Goal: Information Seeking & Learning: Learn about a topic

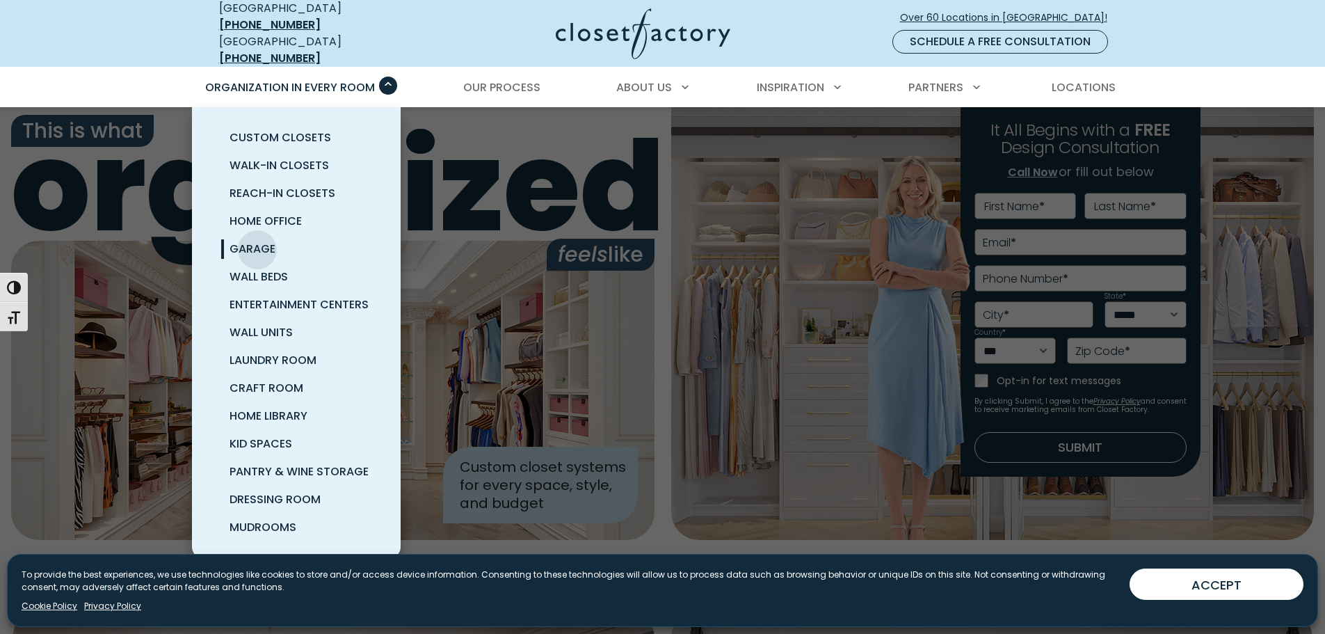
click at [257, 241] on span "Garage" at bounding box center [253, 249] width 46 height 16
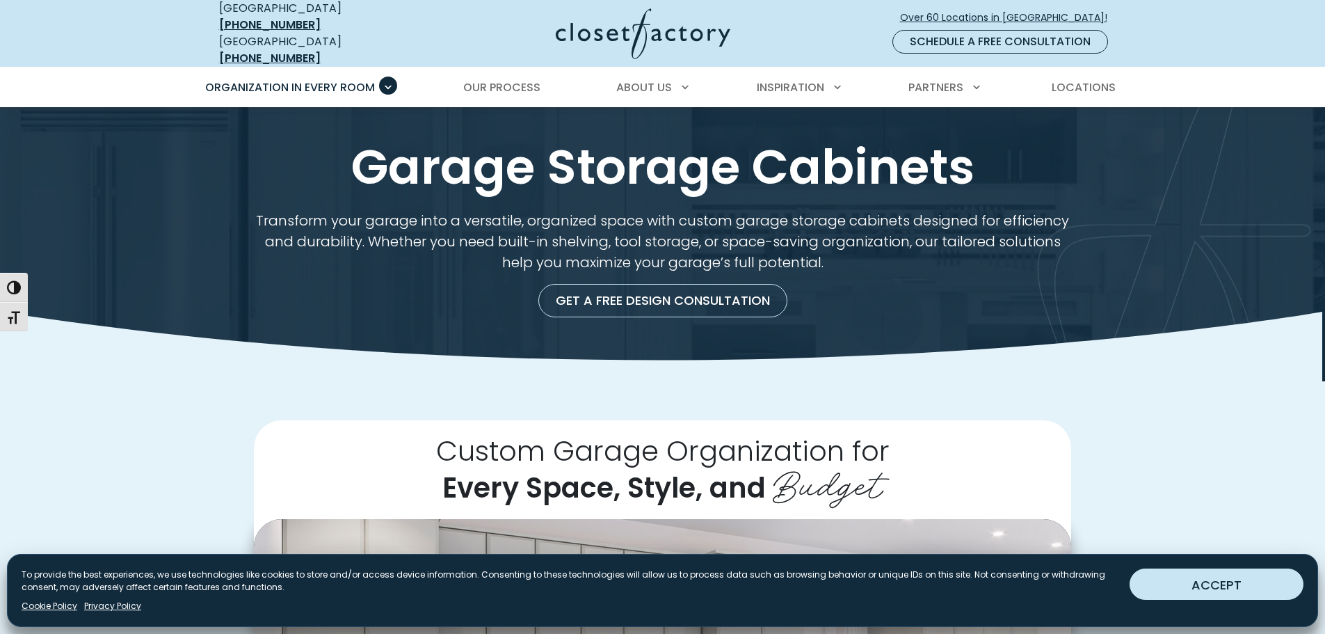
click at [1246, 576] on button "ACCEPT" at bounding box center [1217, 583] width 174 height 31
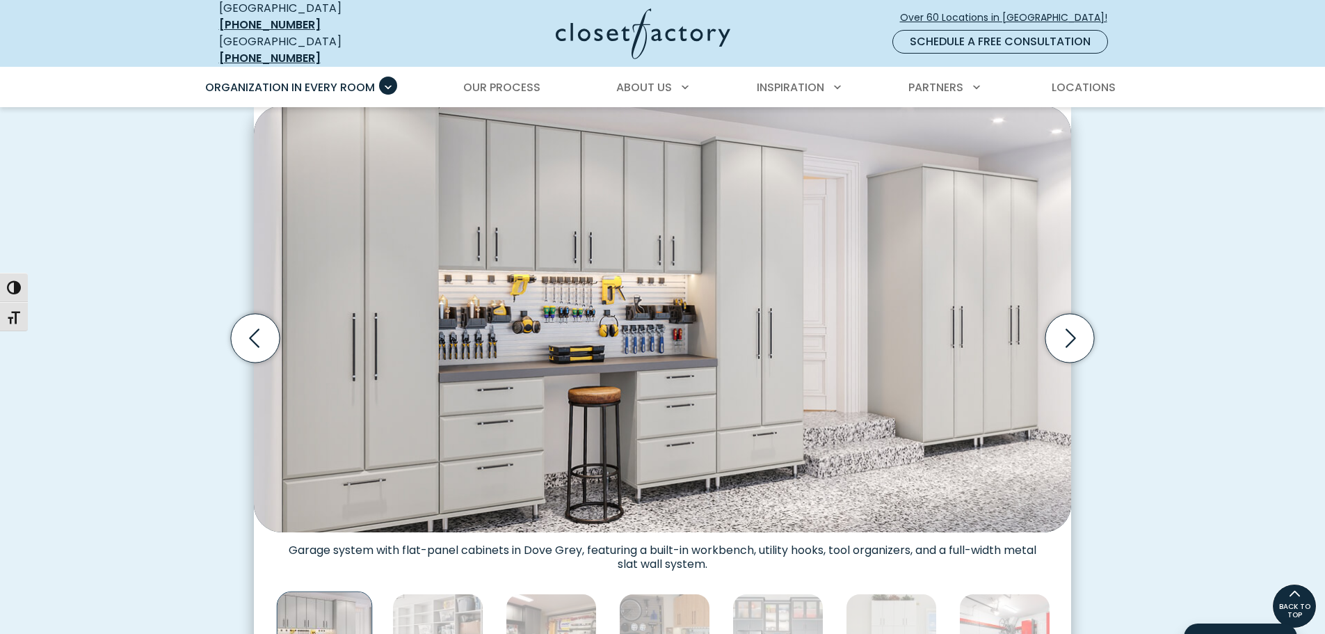
scroll to position [395, 0]
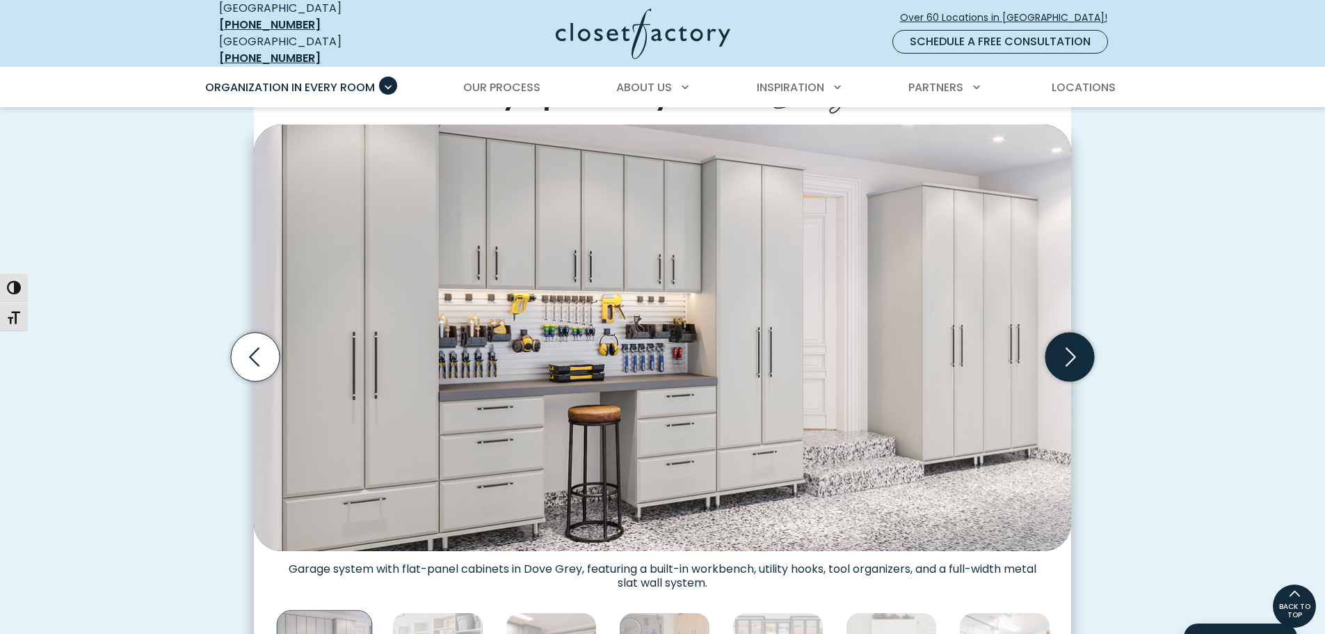
click at [1070, 346] on icon "Next slide" at bounding box center [1070, 357] width 49 height 49
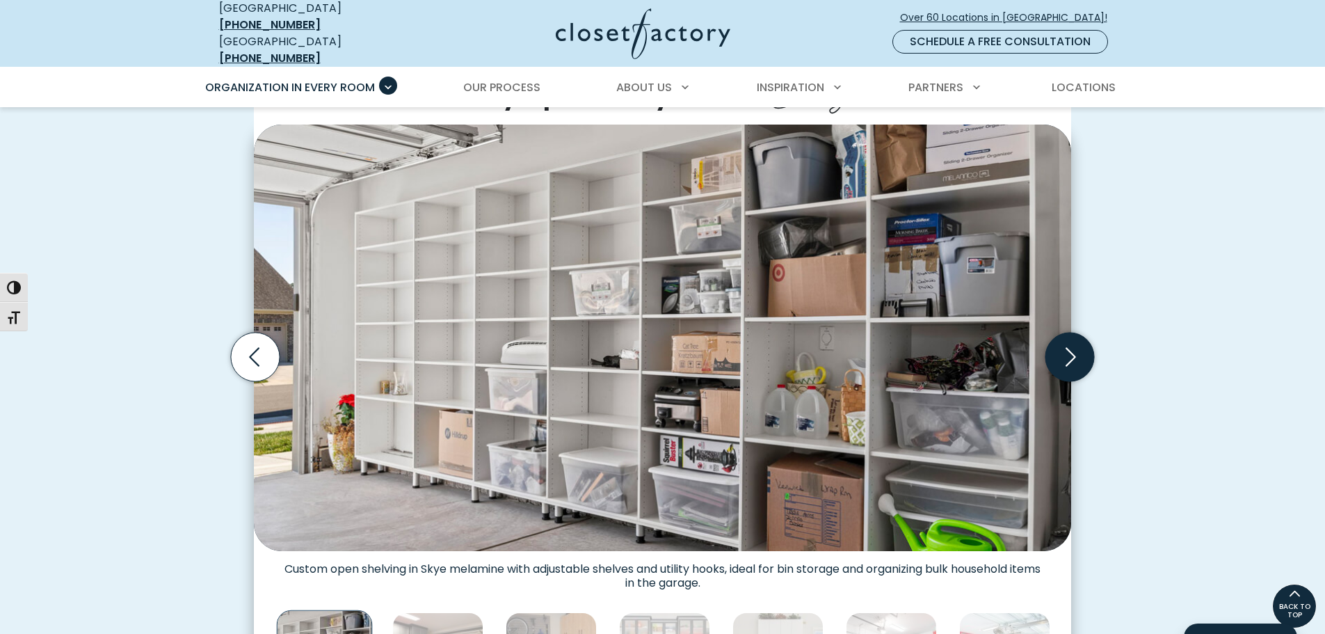
click at [1084, 336] on icon "Next slide" at bounding box center [1070, 357] width 49 height 49
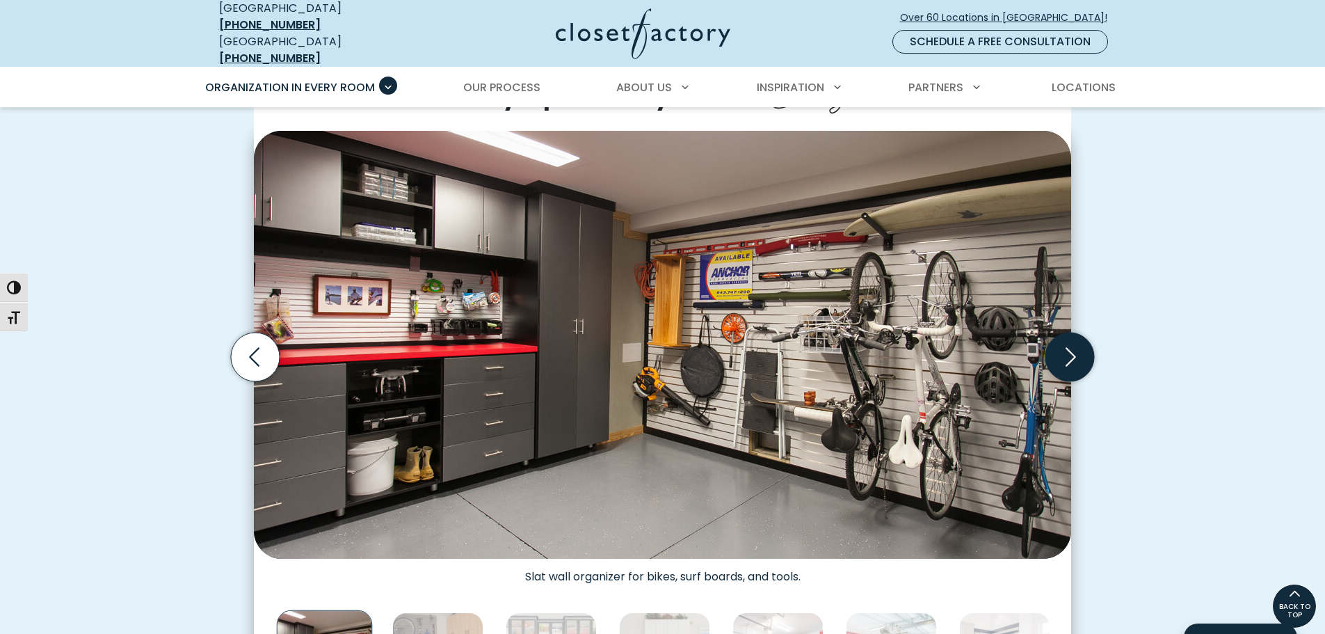
click at [1084, 336] on icon "Next slide" at bounding box center [1070, 357] width 49 height 49
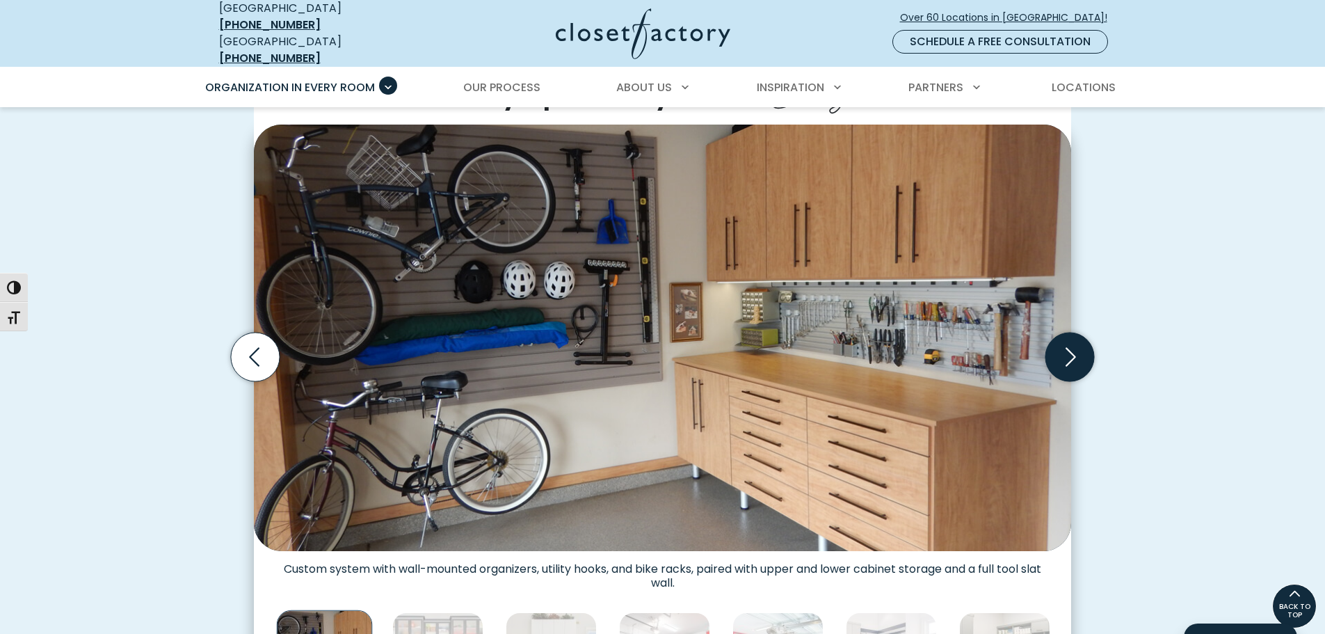
click at [1084, 336] on icon "Next slide" at bounding box center [1070, 357] width 49 height 49
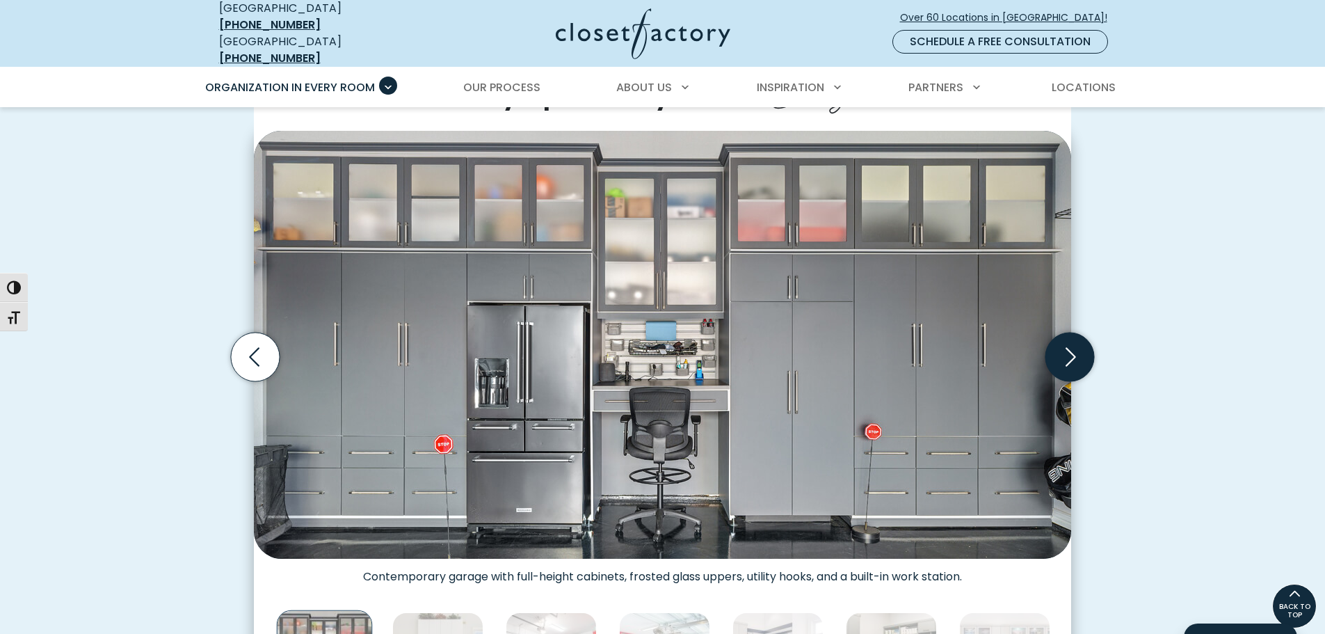
click at [1084, 336] on icon "Next slide" at bounding box center [1070, 357] width 49 height 49
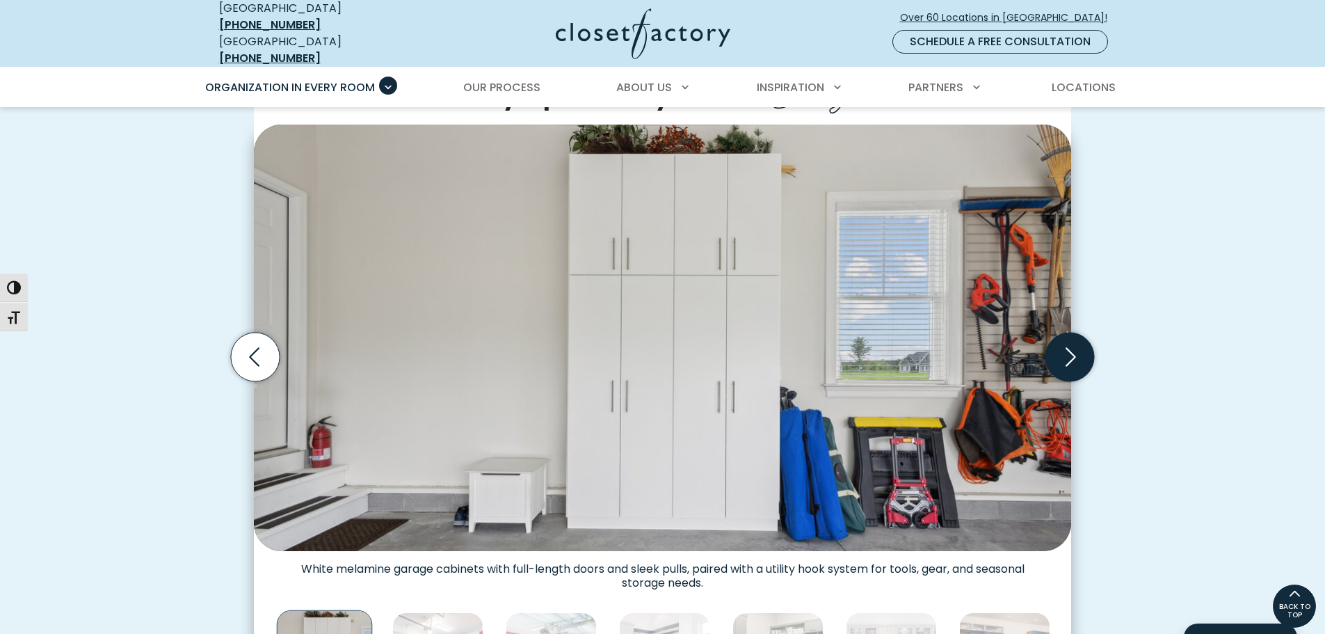
click at [1084, 336] on icon "Next slide" at bounding box center [1070, 357] width 49 height 49
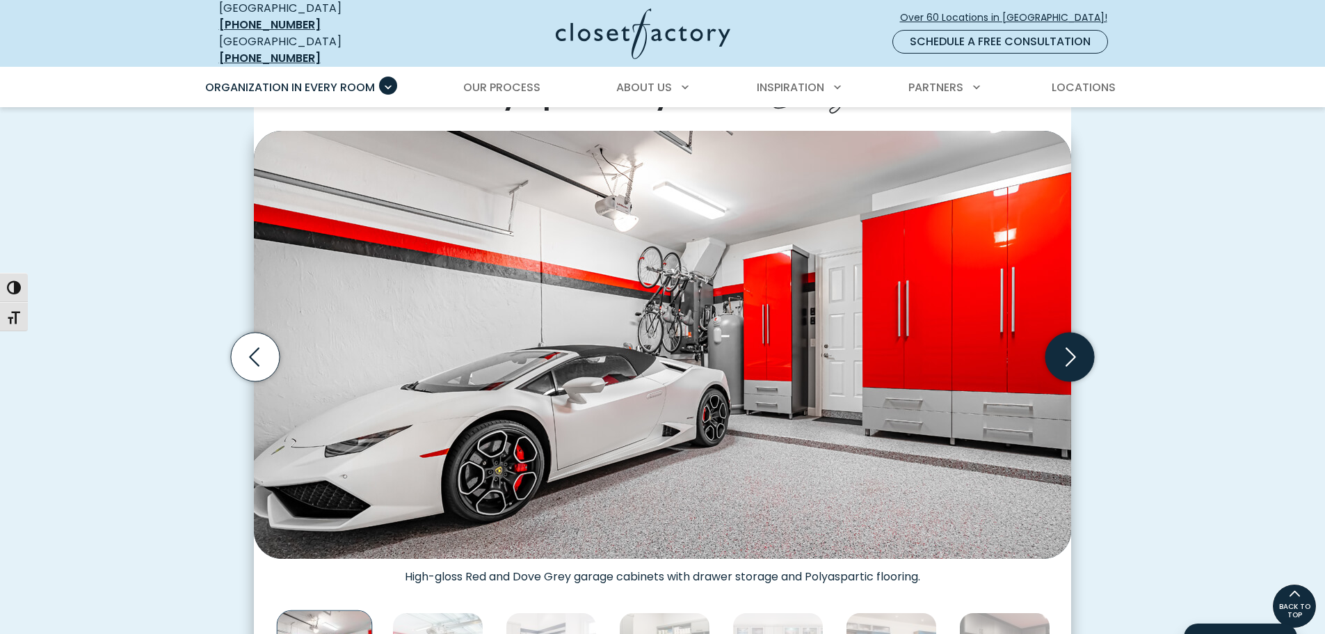
click at [1084, 336] on icon "Next slide" at bounding box center [1070, 357] width 49 height 49
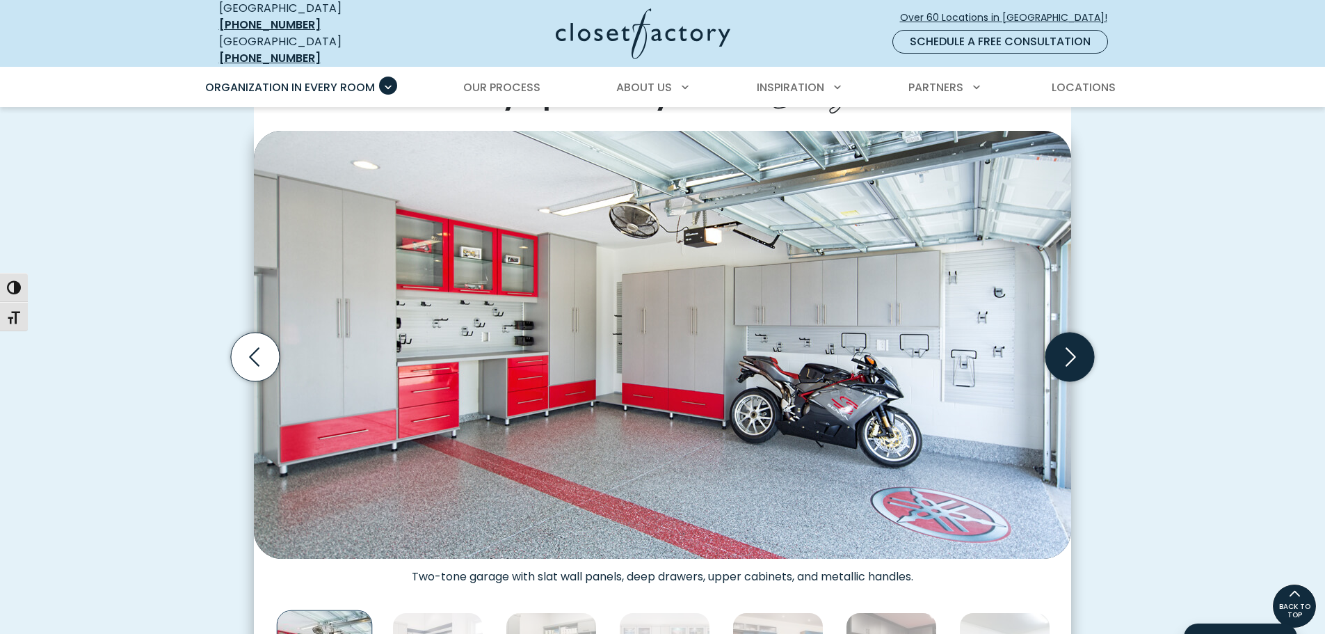
click at [1084, 336] on icon "Next slide" at bounding box center [1070, 357] width 49 height 49
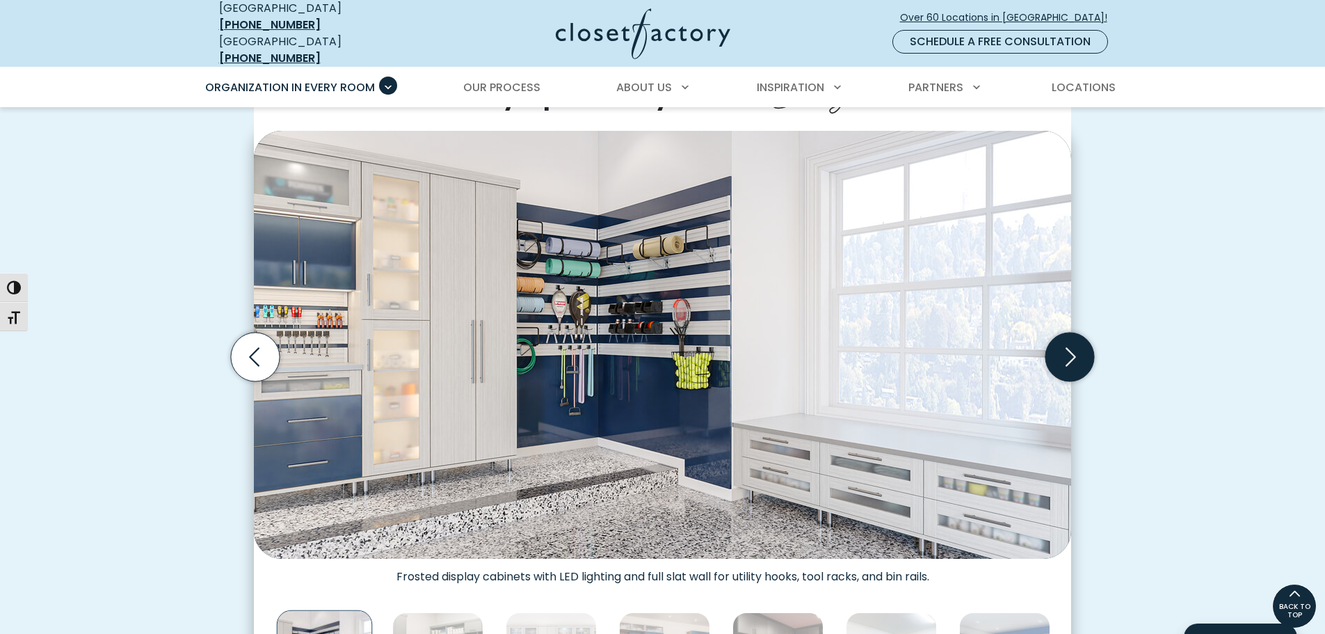
click at [1084, 336] on icon "Next slide" at bounding box center [1070, 357] width 49 height 49
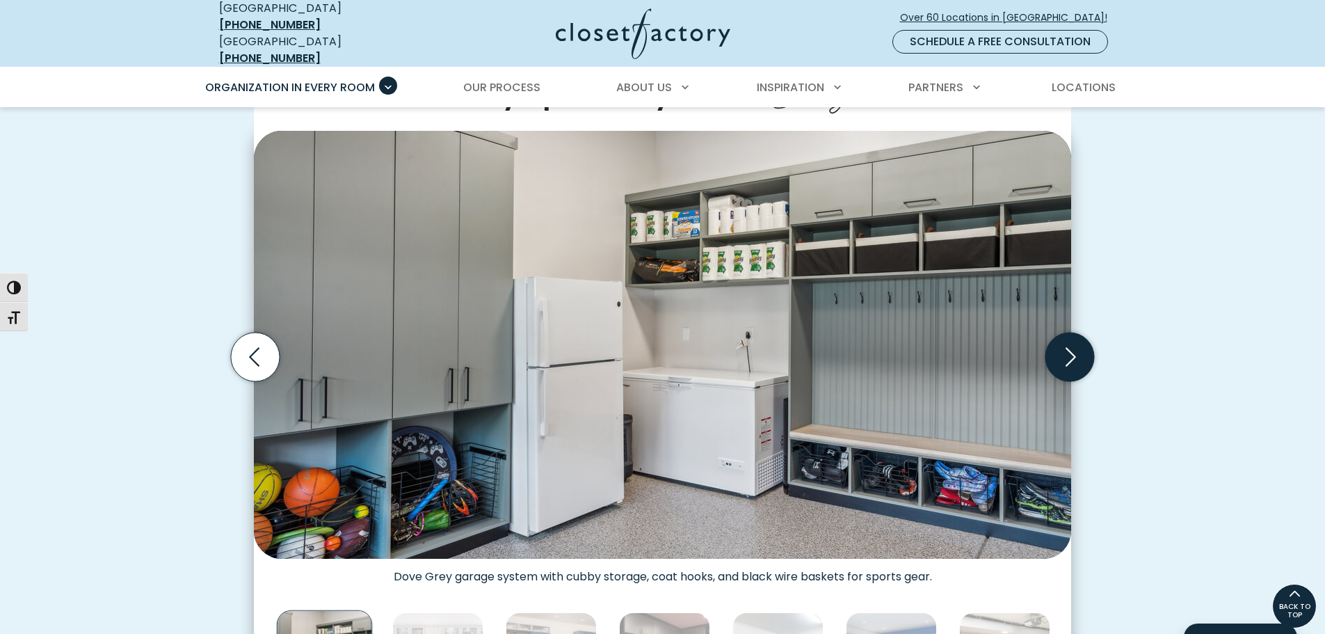
click at [1084, 336] on icon "Next slide" at bounding box center [1070, 357] width 49 height 49
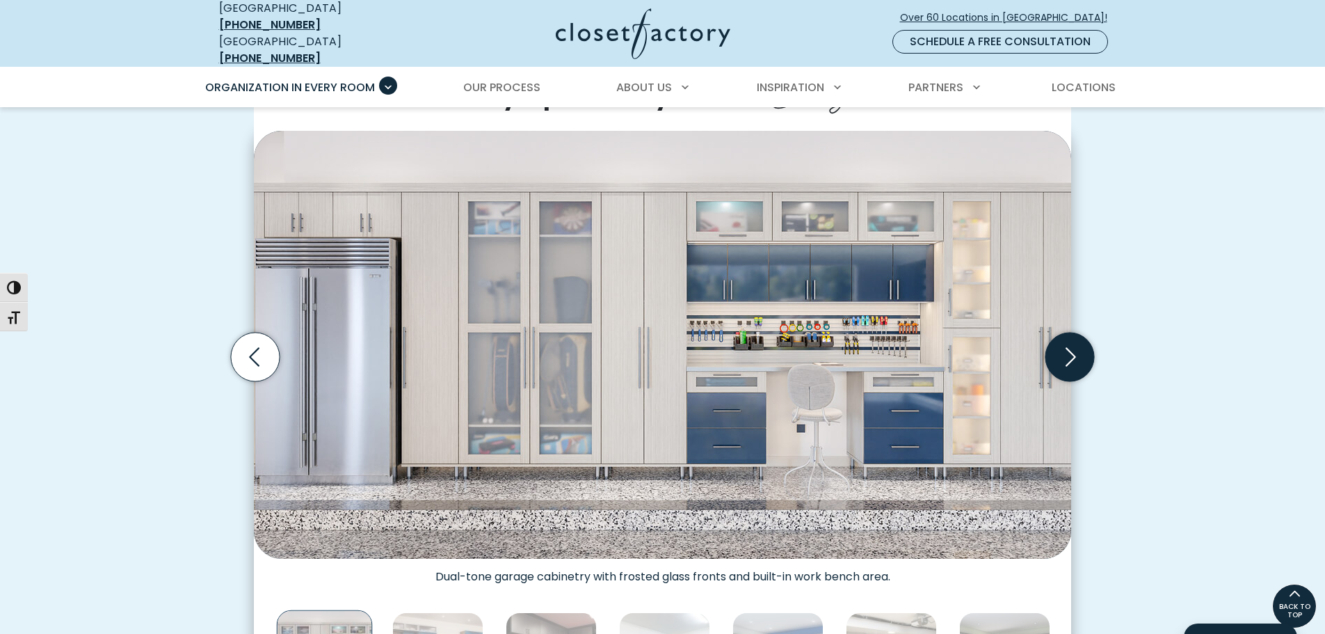
click at [1084, 336] on icon "Next slide" at bounding box center [1070, 357] width 49 height 49
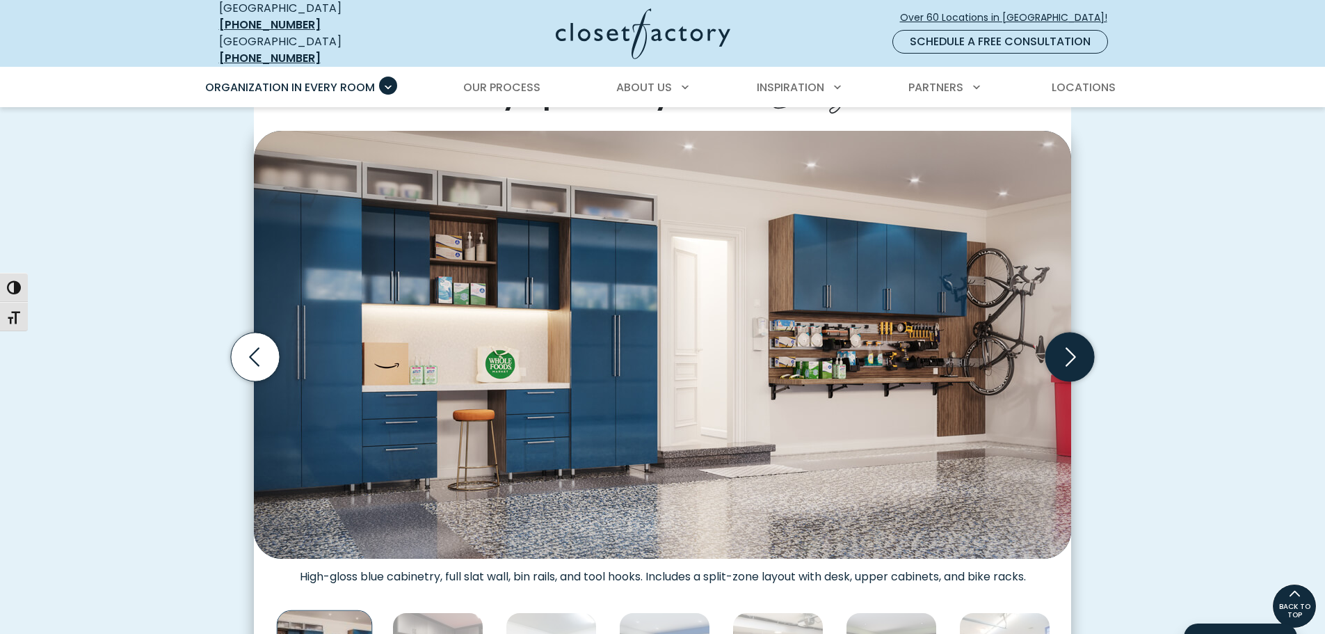
click at [1084, 336] on icon "Next slide" at bounding box center [1070, 357] width 49 height 49
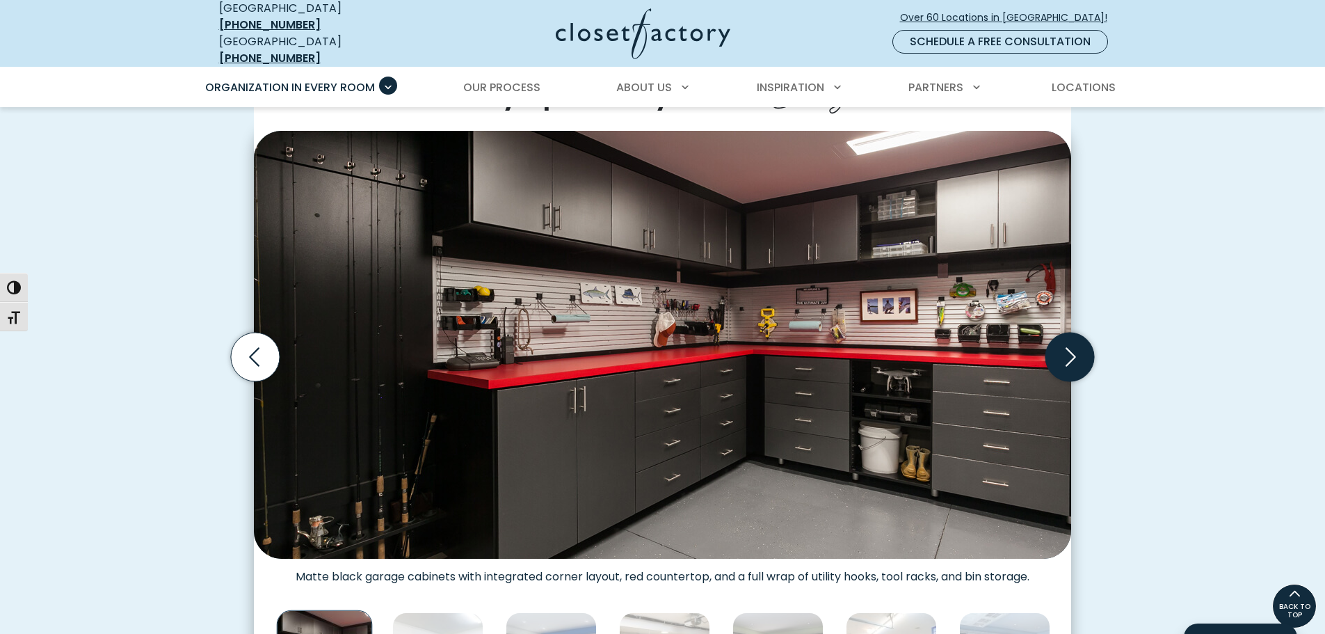
click at [1084, 336] on icon "Next slide" at bounding box center [1070, 357] width 49 height 49
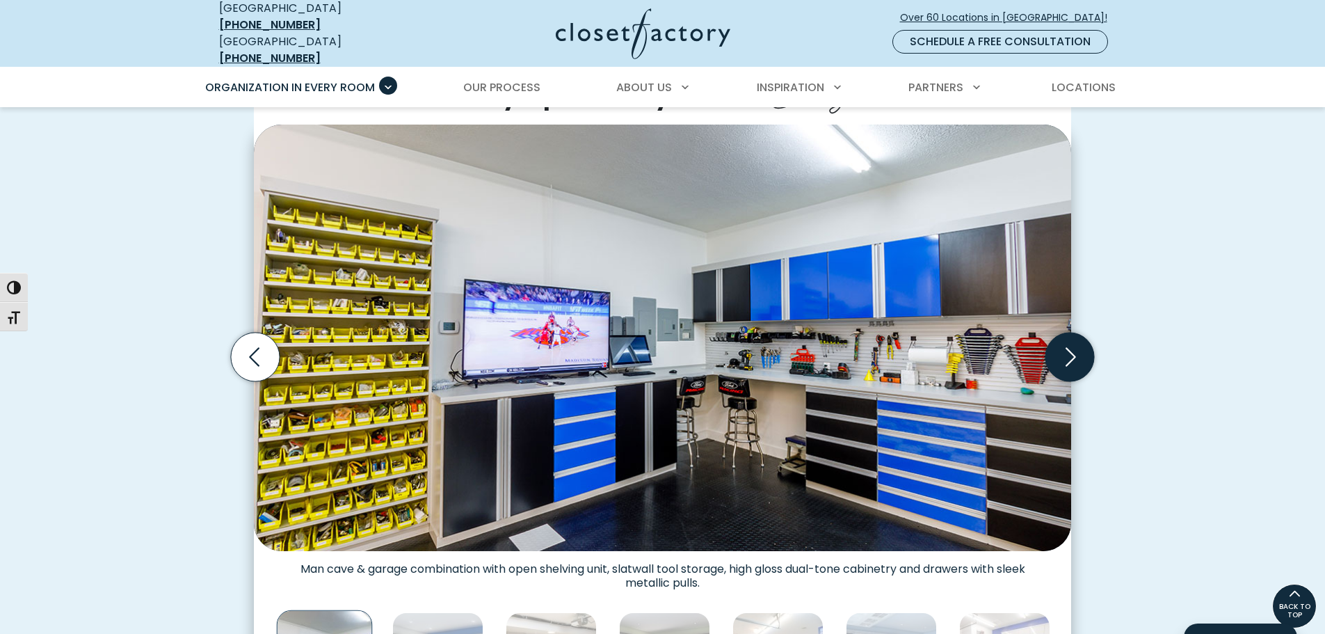
click at [1084, 336] on icon "Next slide" at bounding box center [1070, 357] width 49 height 49
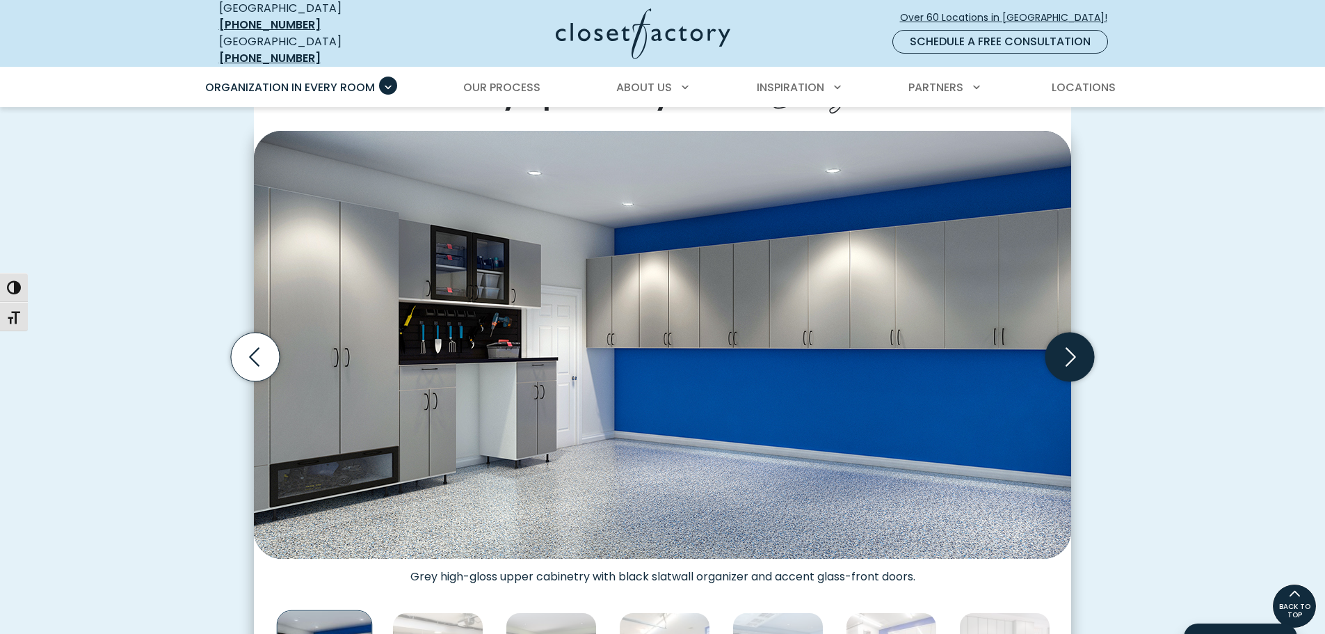
click at [1084, 336] on icon "Next slide" at bounding box center [1070, 357] width 49 height 49
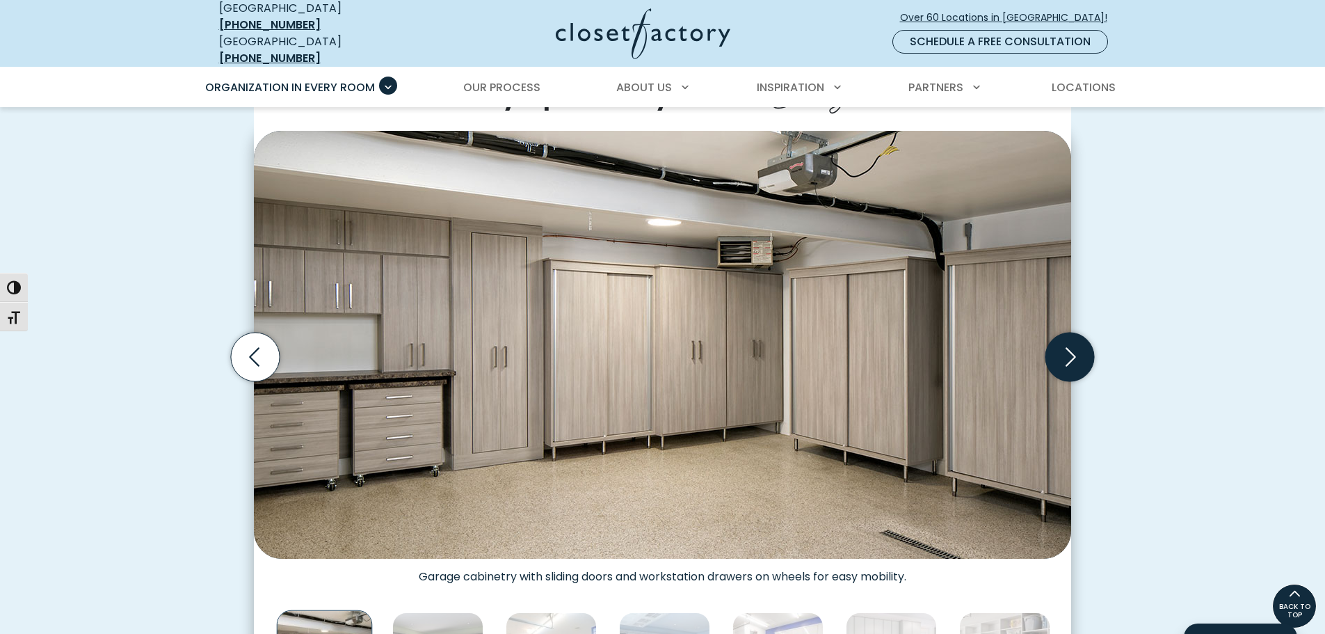
click at [1084, 336] on icon "Next slide" at bounding box center [1070, 357] width 49 height 49
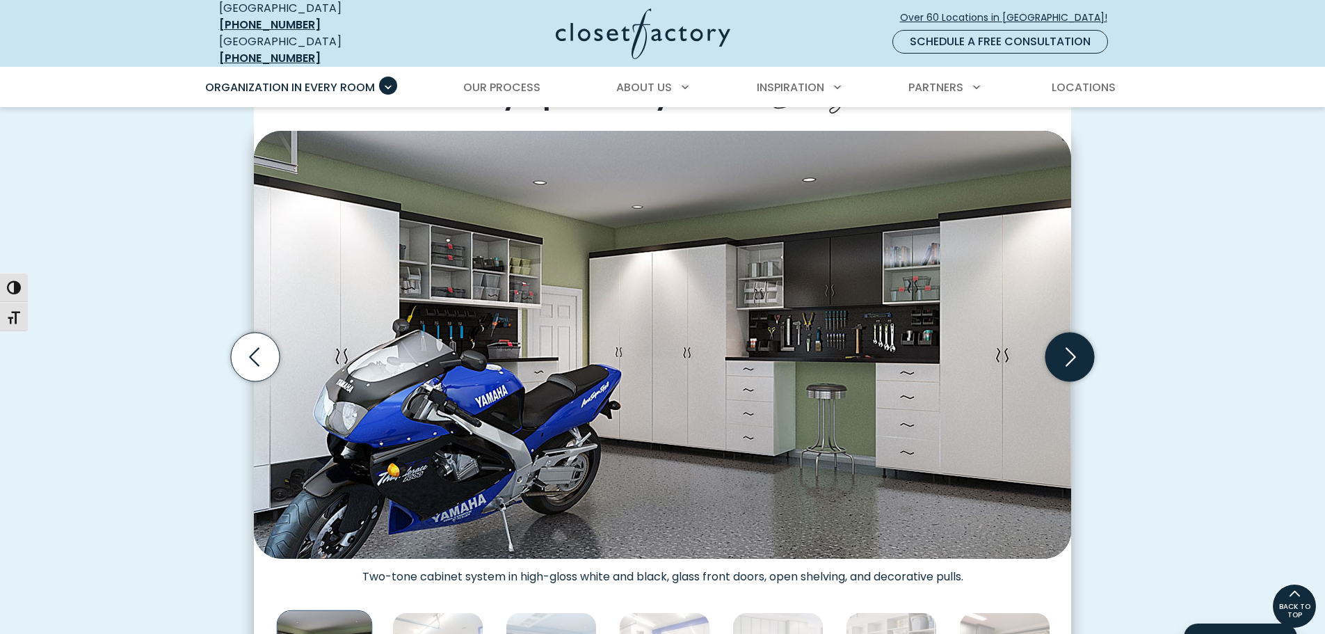
click at [1084, 336] on icon "Next slide" at bounding box center [1070, 357] width 49 height 49
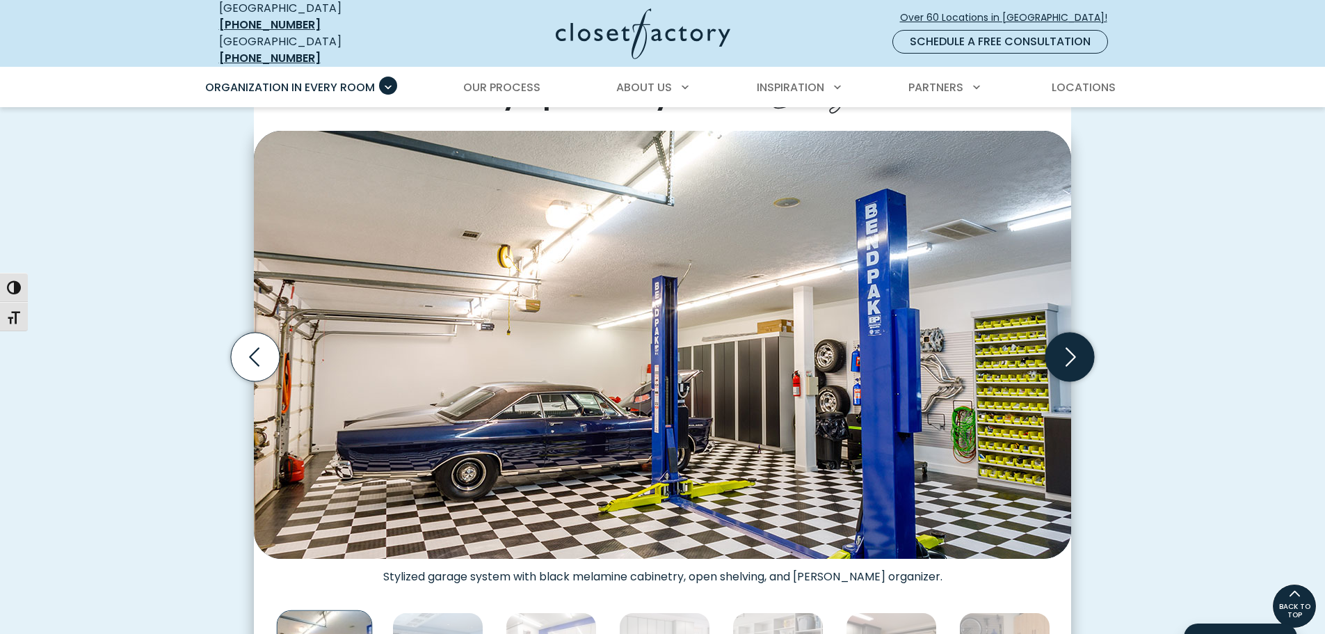
click at [1084, 336] on icon "Next slide" at bounding box center [1070, 357] width 49 height 49
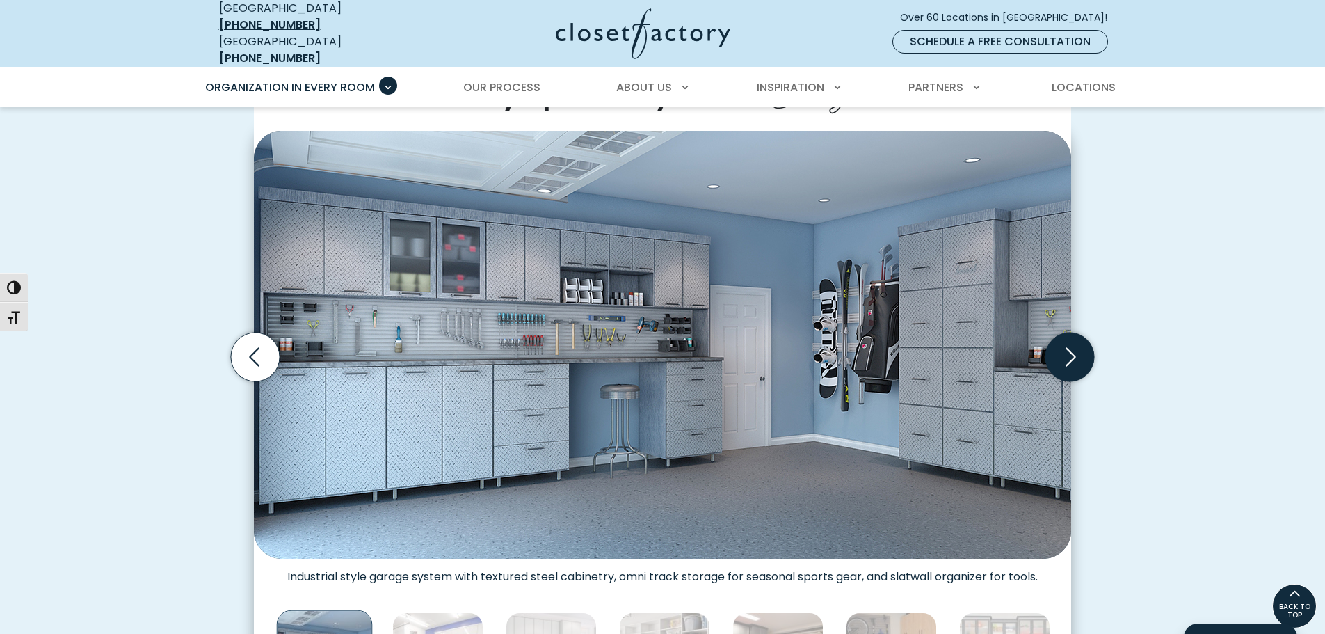
click at [1084, 336] on icon "Next slide" at bounding box center [1070, 357] width 49 height 49
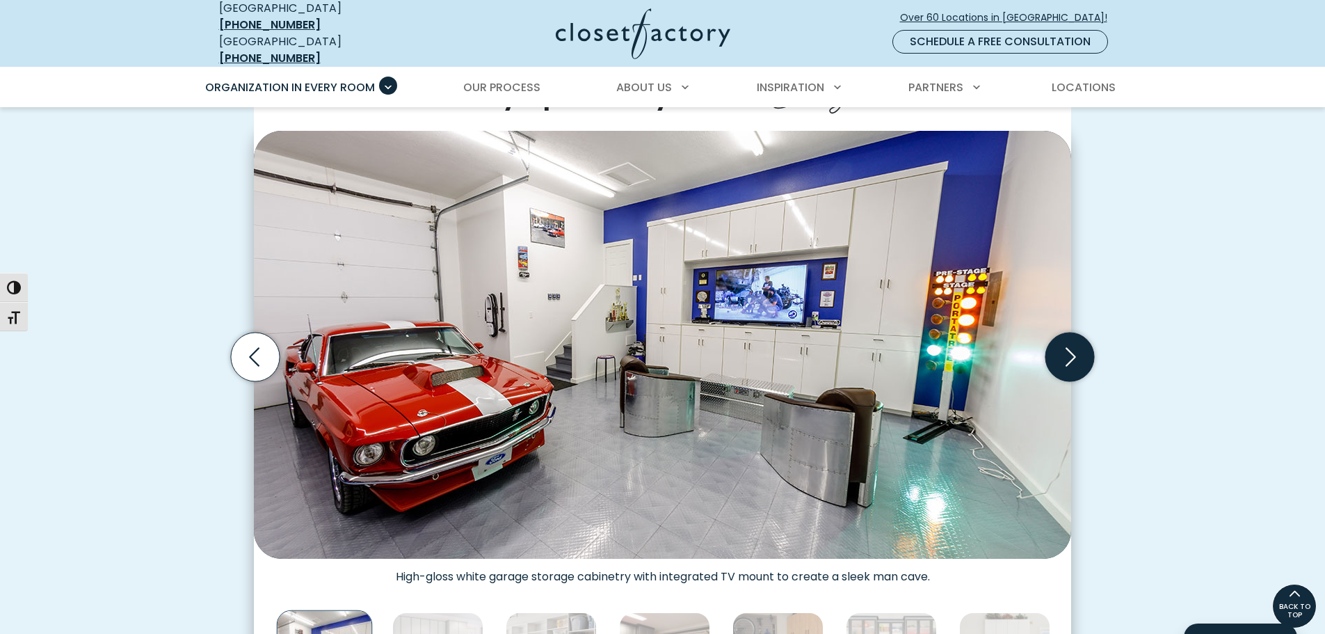
click at [1084, 336] on icon "Next slide" at bounding box center [1070, 357] width 49 height 49
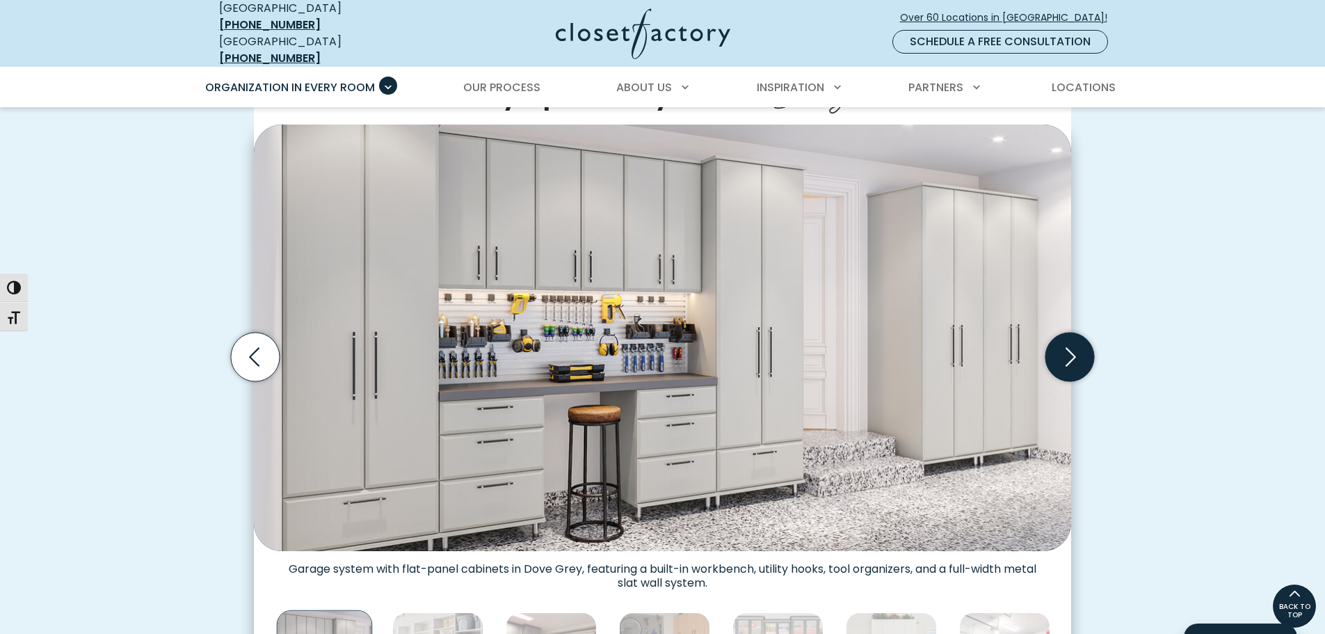
click at [1084, 336] on icon "Next slide" at bounding box center [1070, 357] width 49 height 49
